Goal: Information Seeking & Learning: Learn about a topic

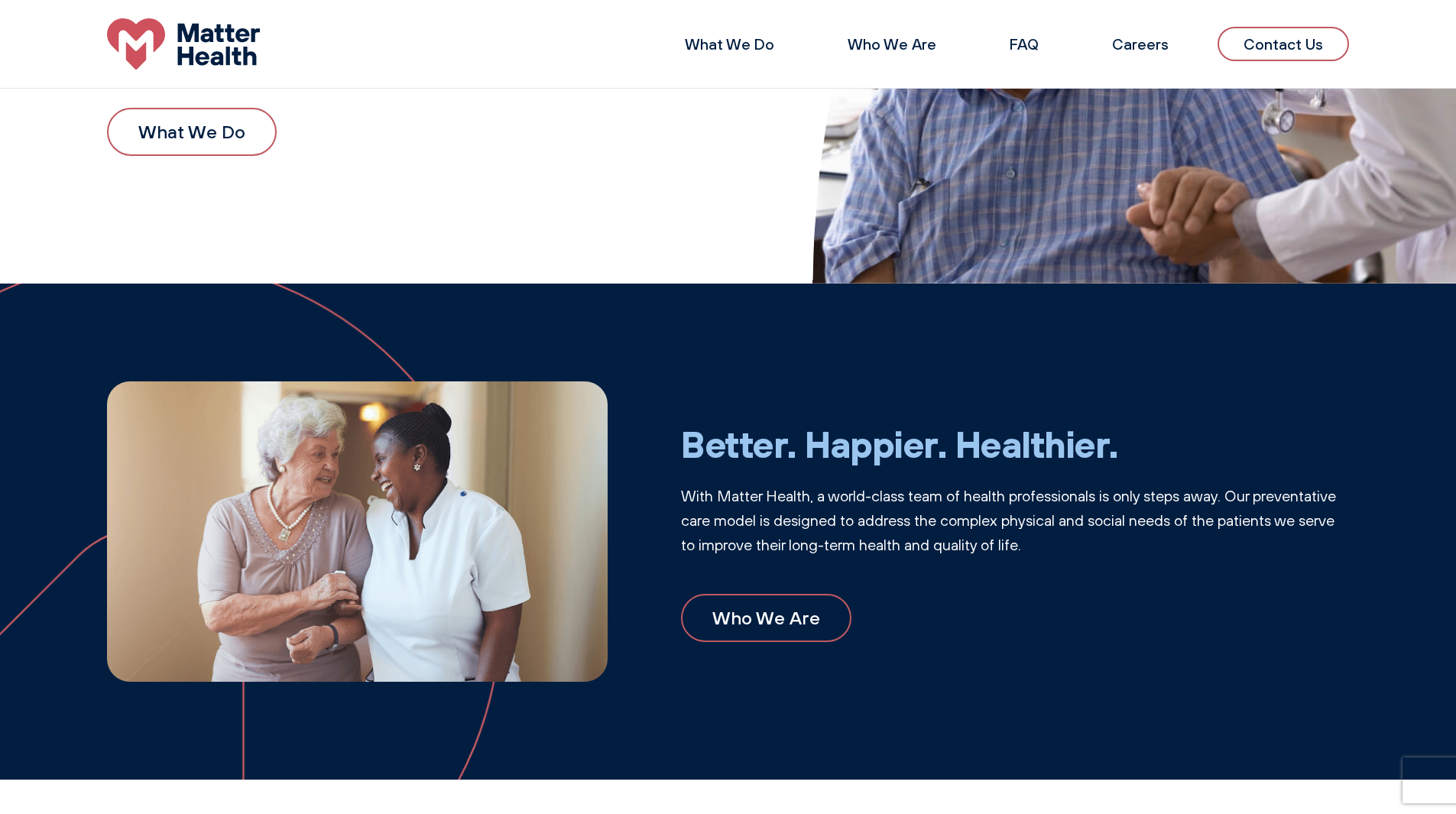
scroll to position [198, 0]
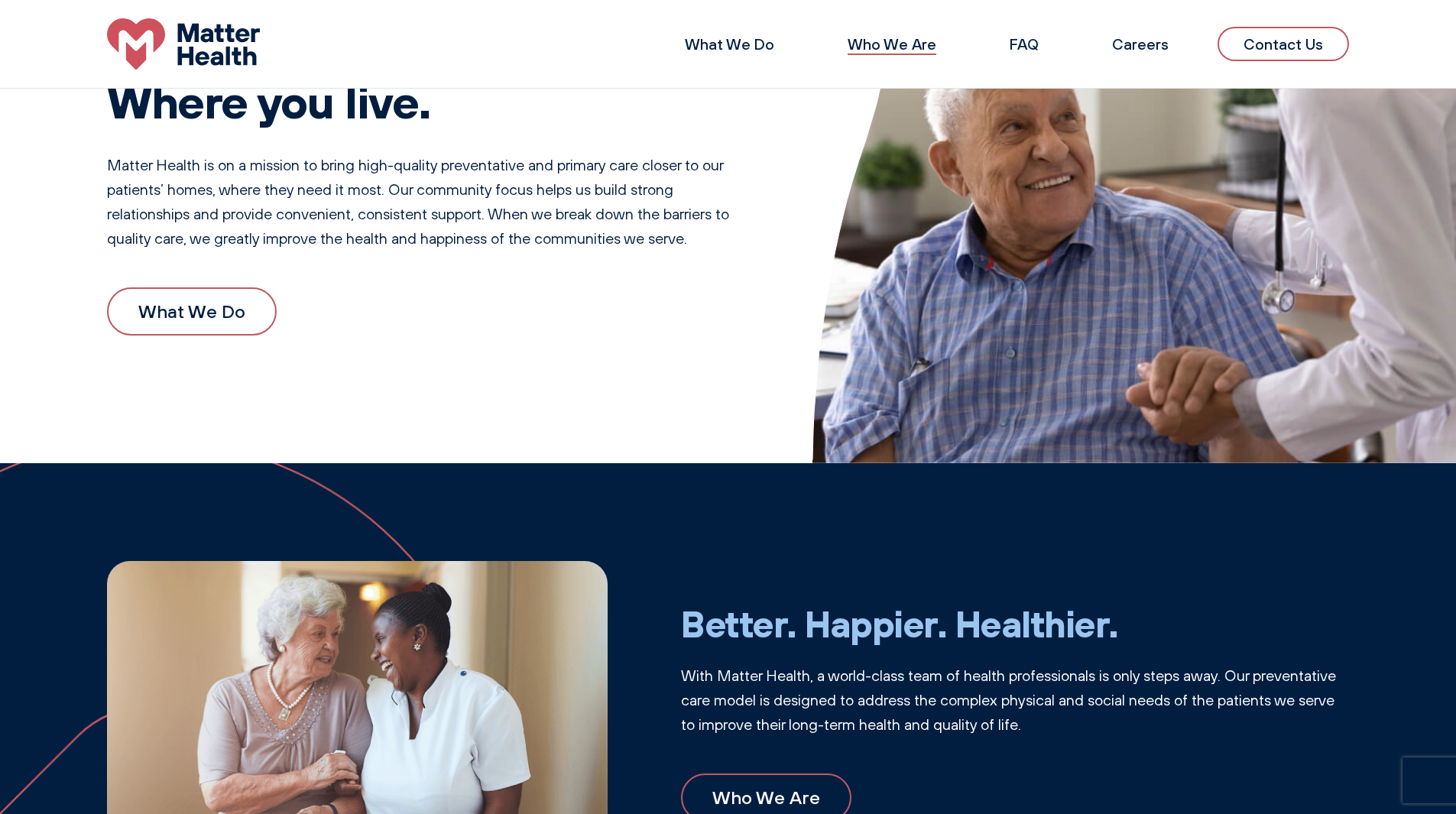
click at [905, 40] on link "Who We Are" at bounding box center [892, 44] width 89 height 19
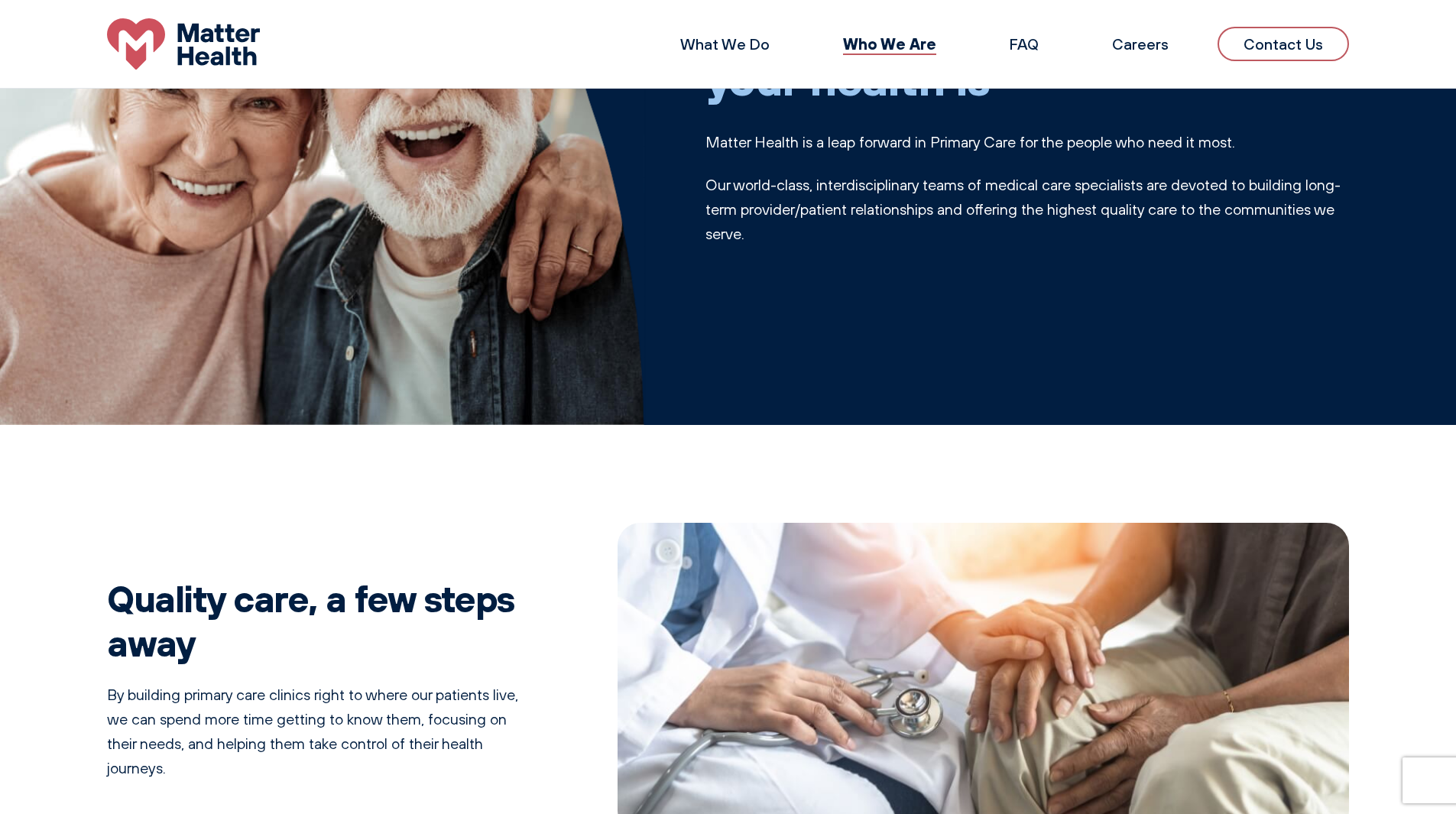
scroll to position [142, 0]
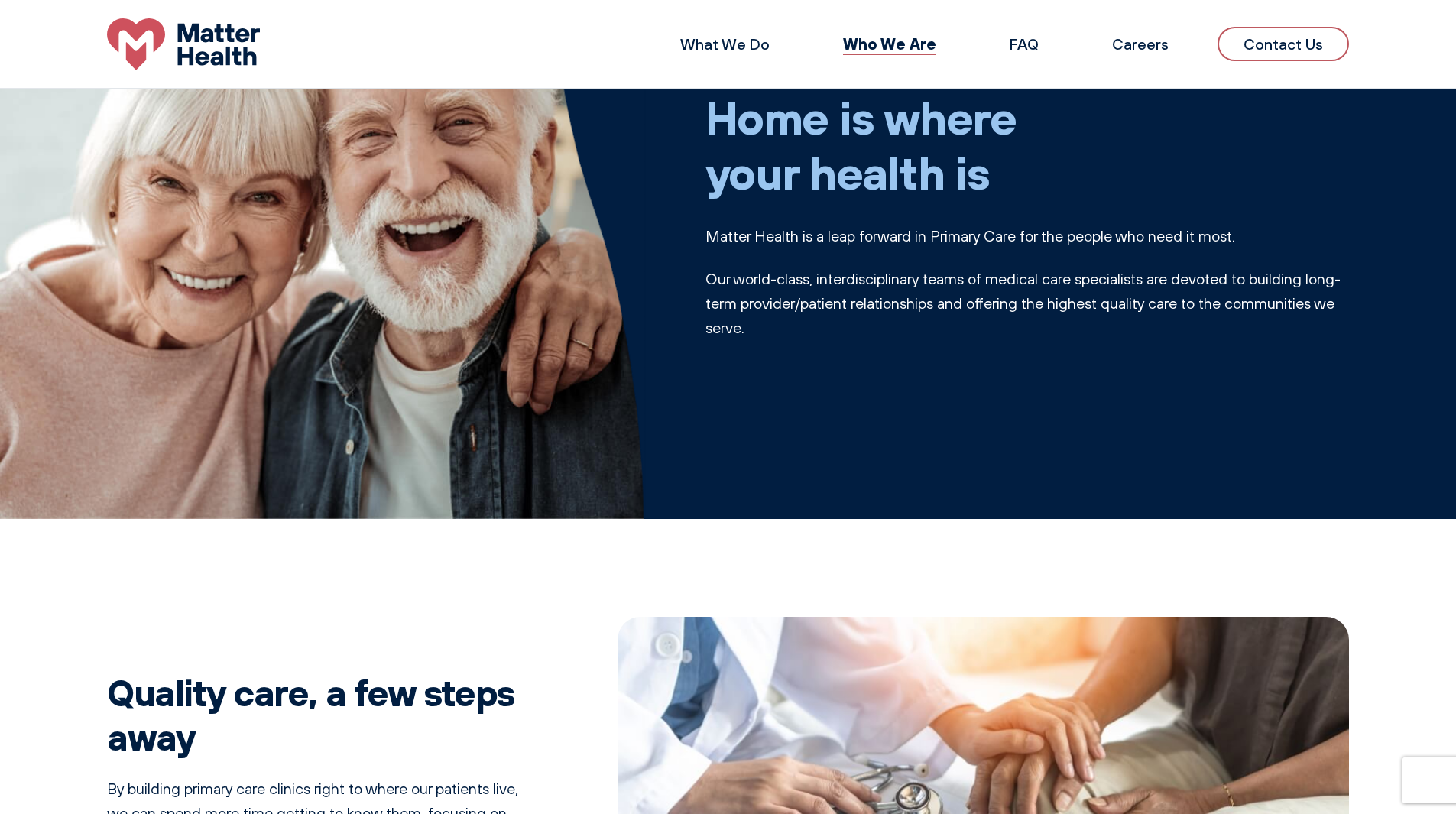
click at [1303, 42] on link "Contact Us" at bounding box center [1283, 44] width 132 height 34
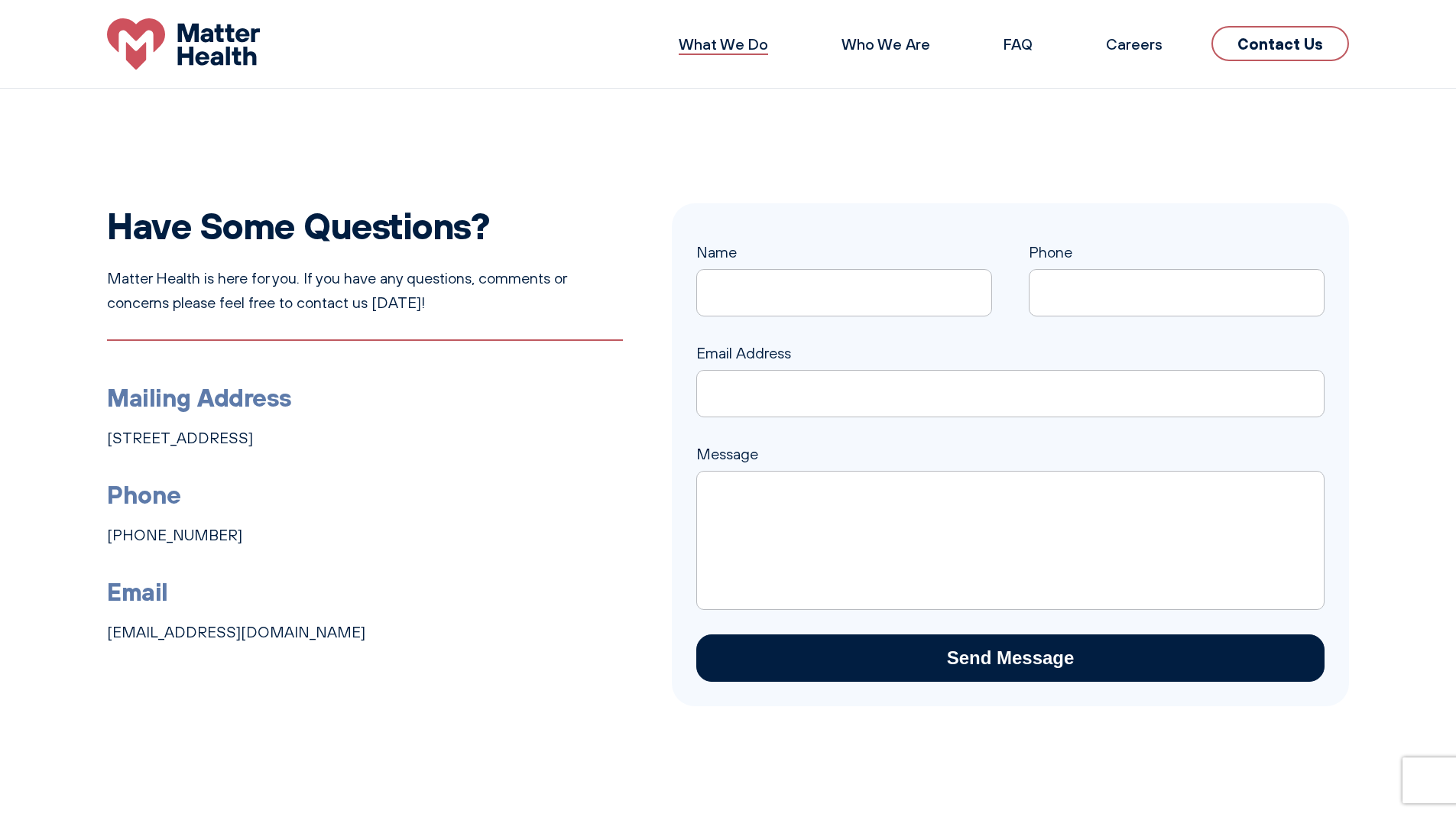
click at [755, 39] on link "What We Do" at bounding box center [723, 44] width 90 height 19
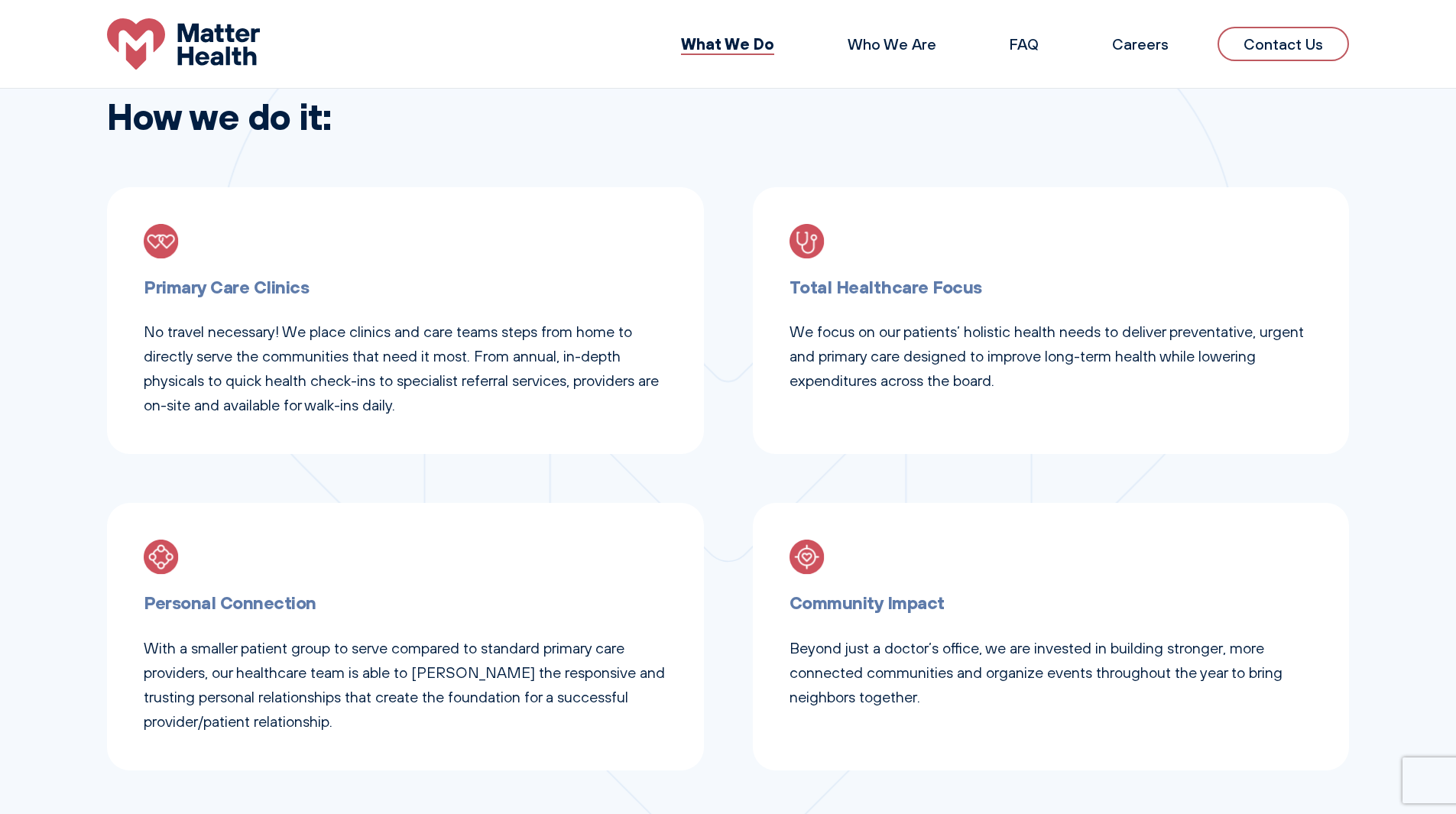
scroll to position [343, 0]
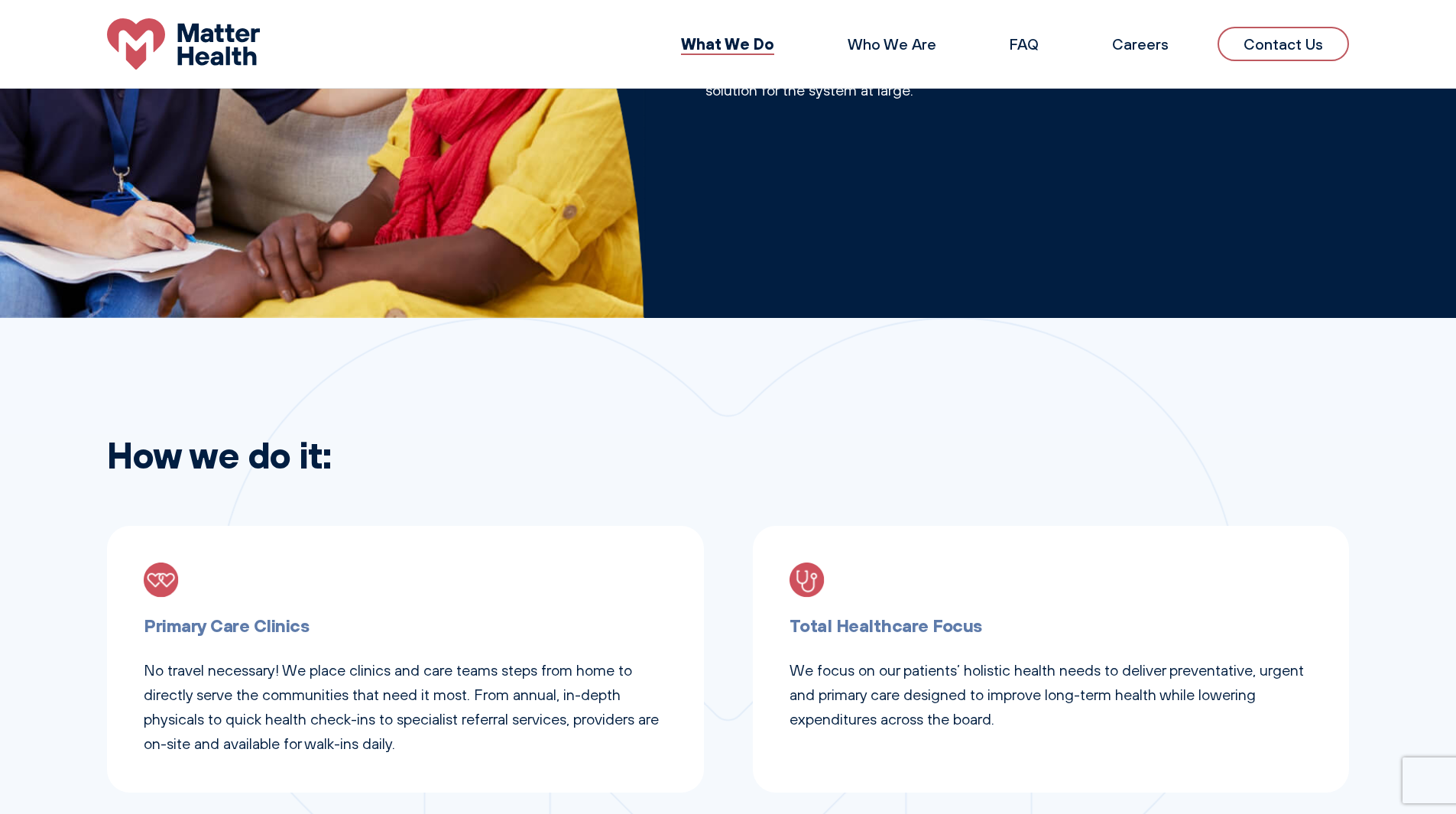
click at [755, 39] on link "What We Do" at bounding box center [727, 43] width 93 height 20
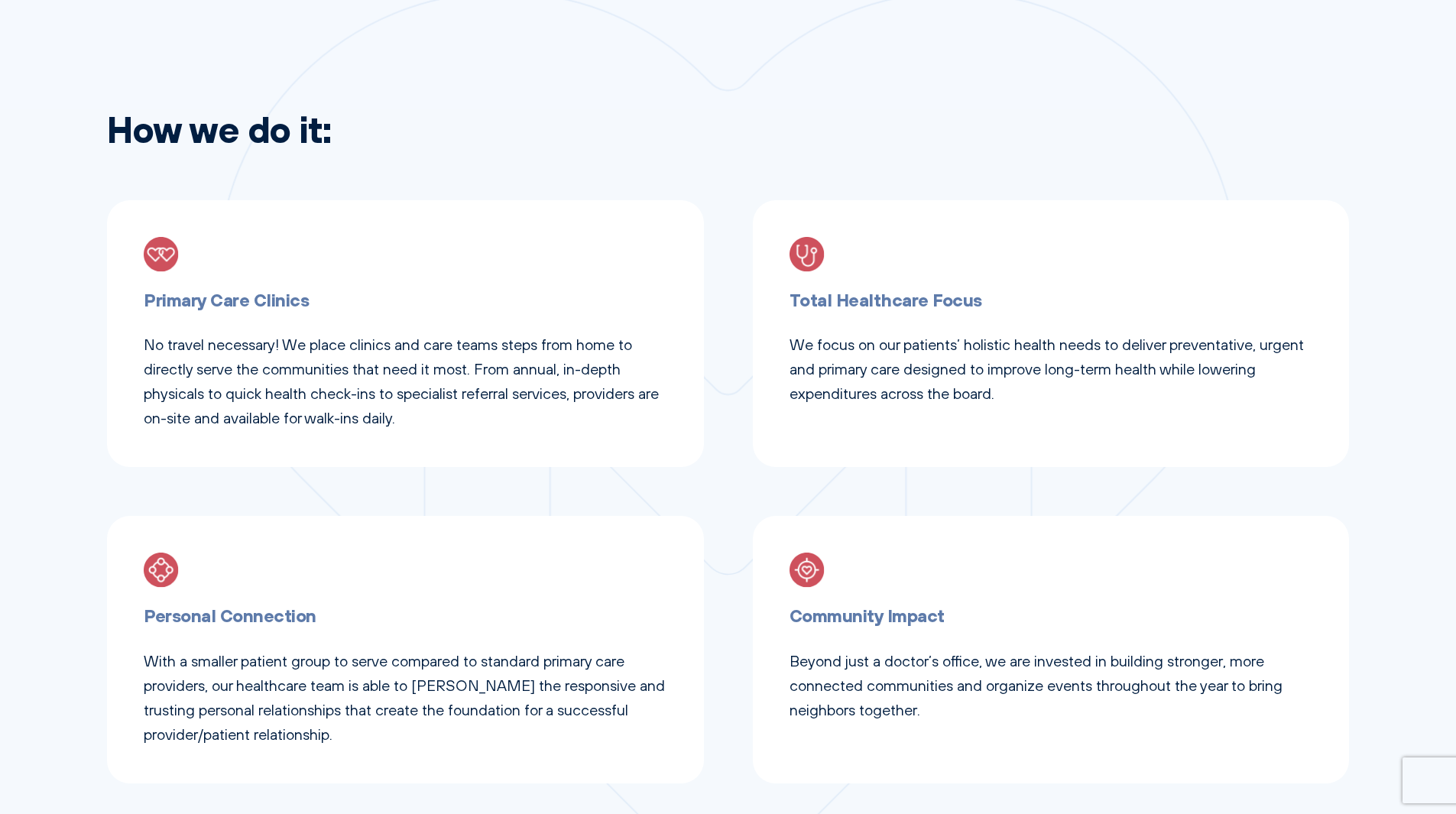
scroll to position [841, 0]
